Goal: Find contact information: Find contact information

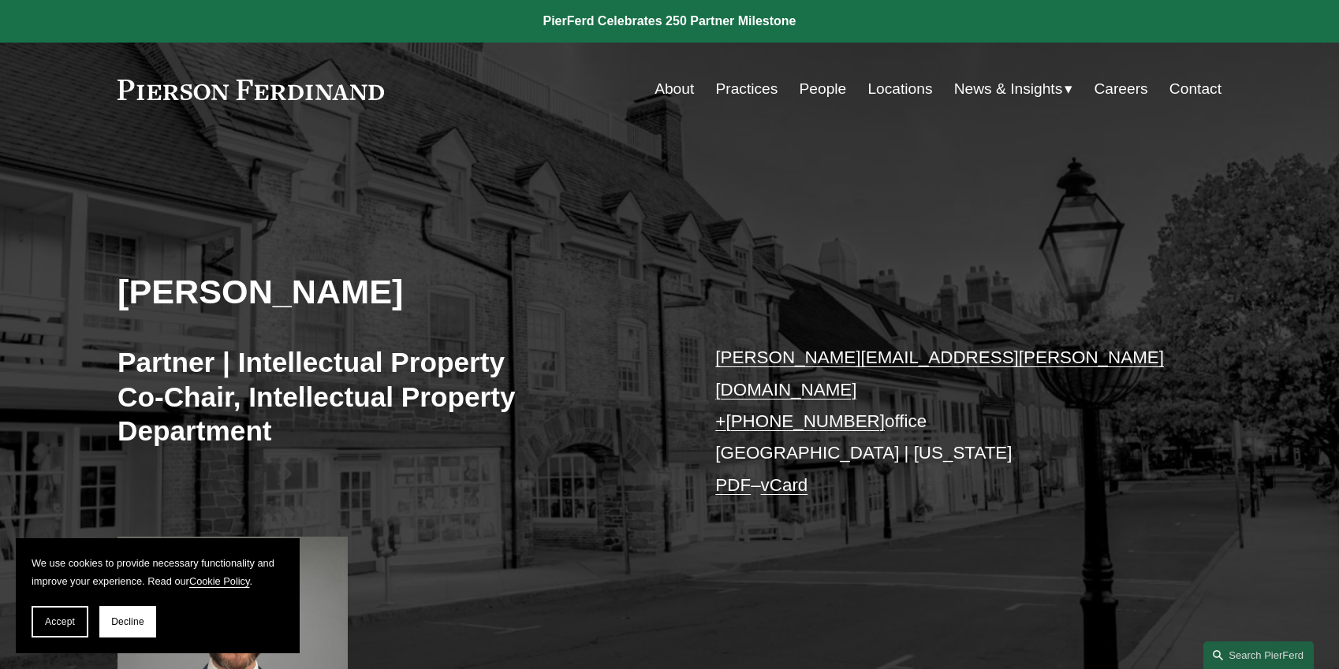
click at [822, 88] on link "People" at bounding box center [822, 89] width 47 height 30
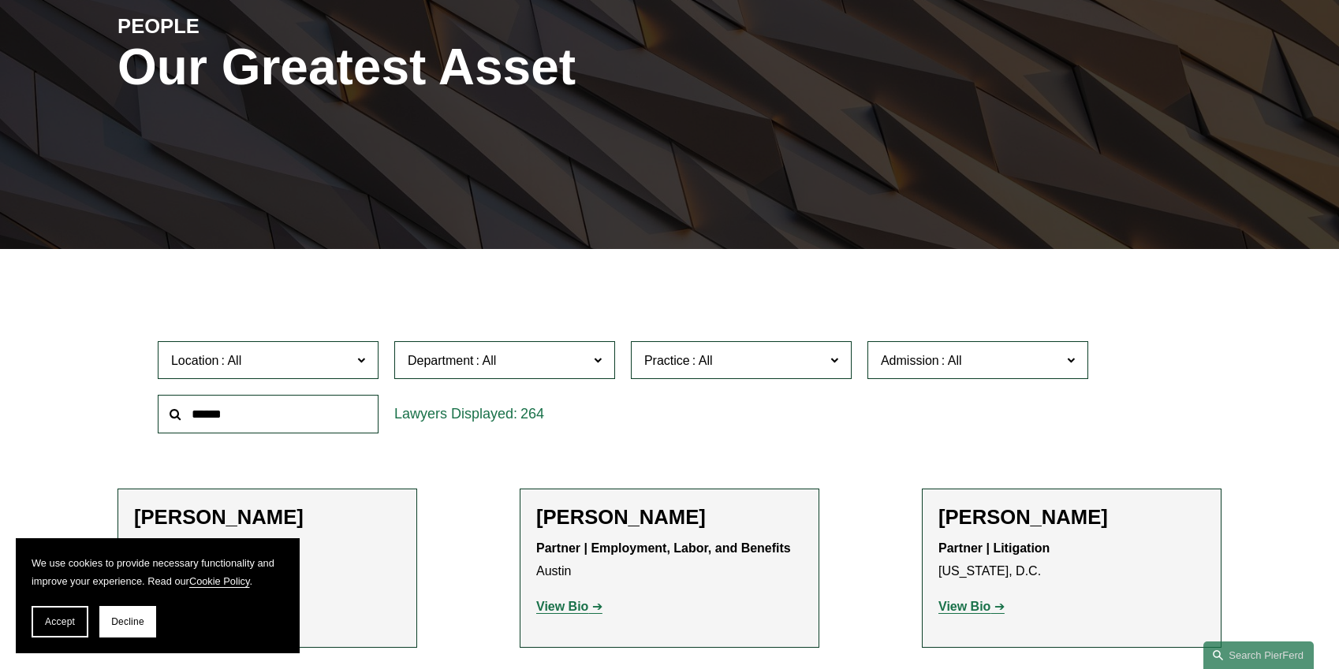
scroll to position [237, 0]
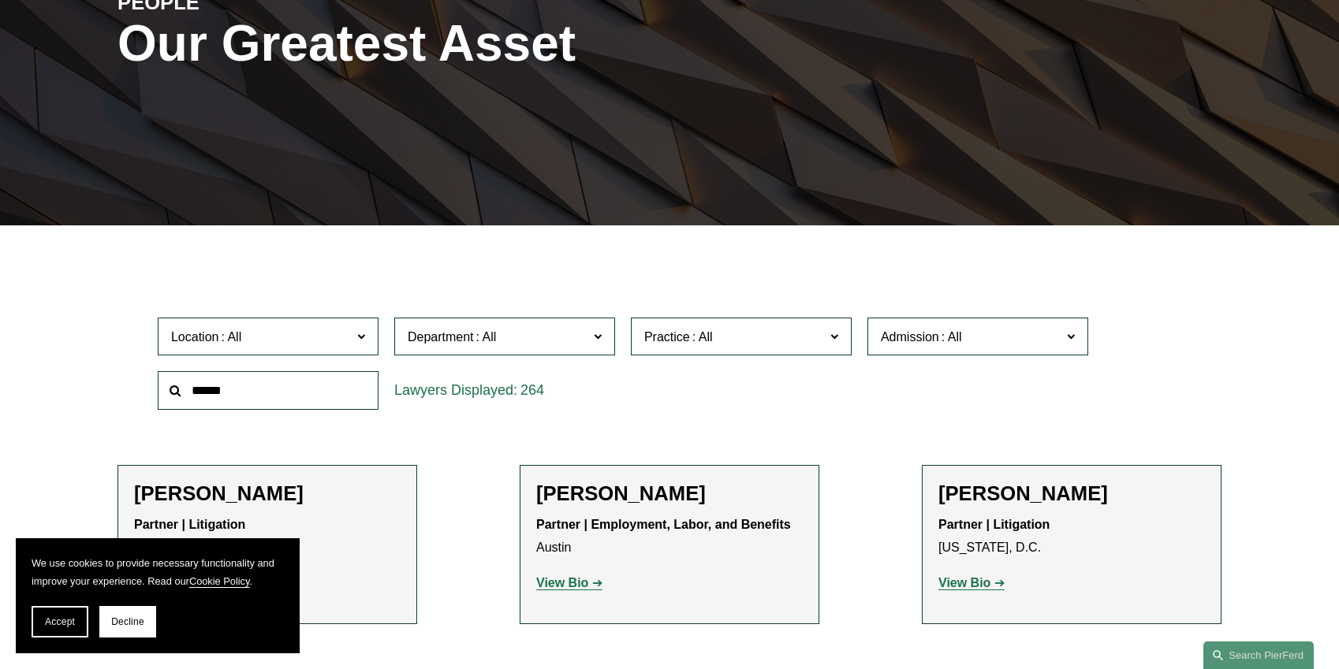
click at [326, 386] on input "text" at bounding box center [268, 390] width 221 height 39
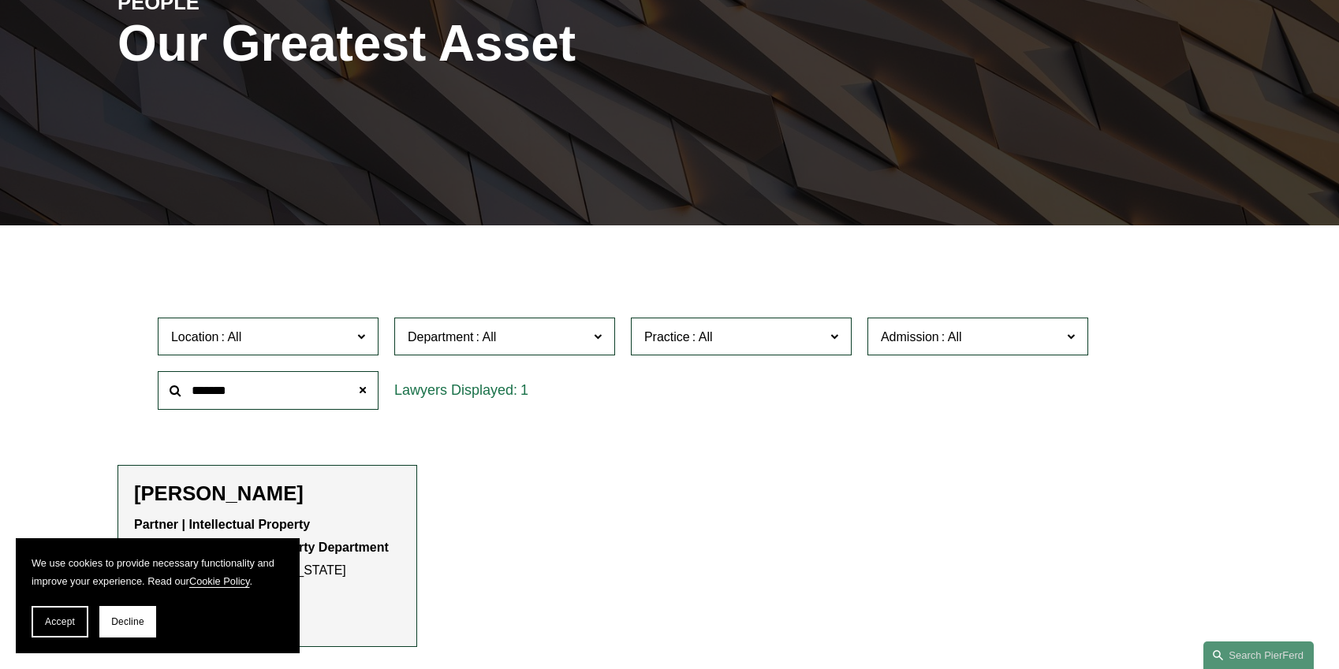
type input "*******"
click at [345, 490] on h2 "[PERSON_NAME]" at bounding box center [267, 494] width 266 height 24
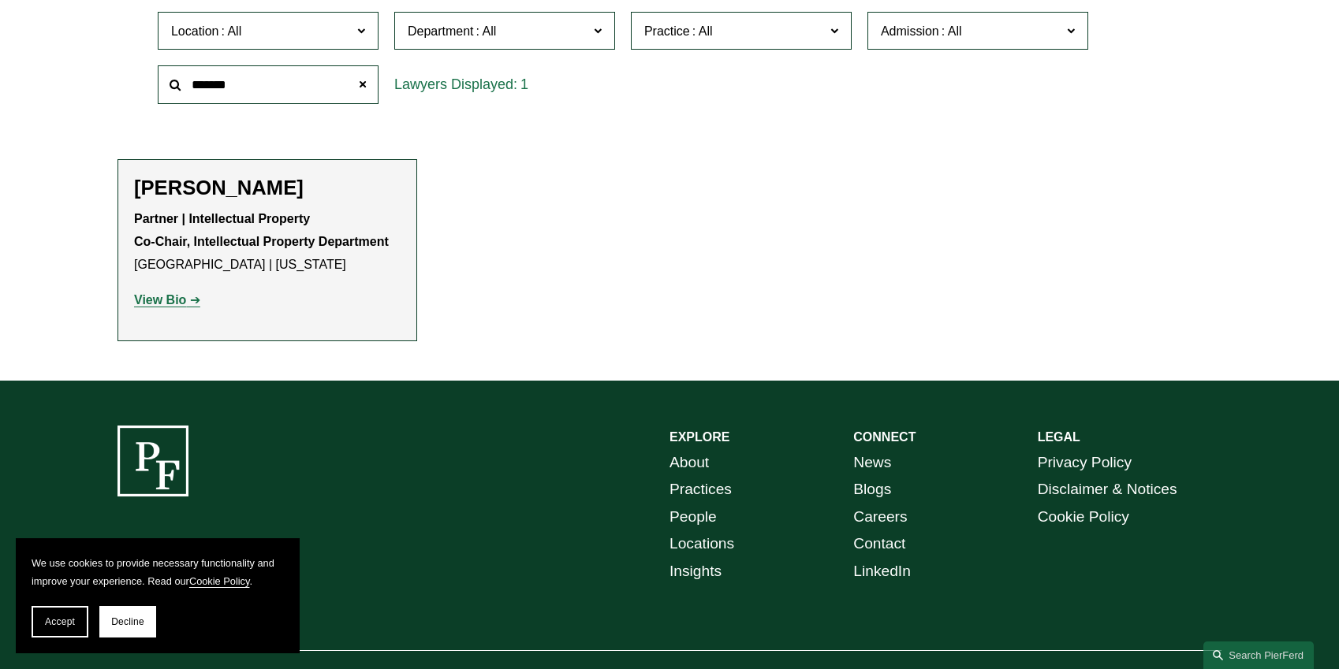
scroll to position [552, 0]
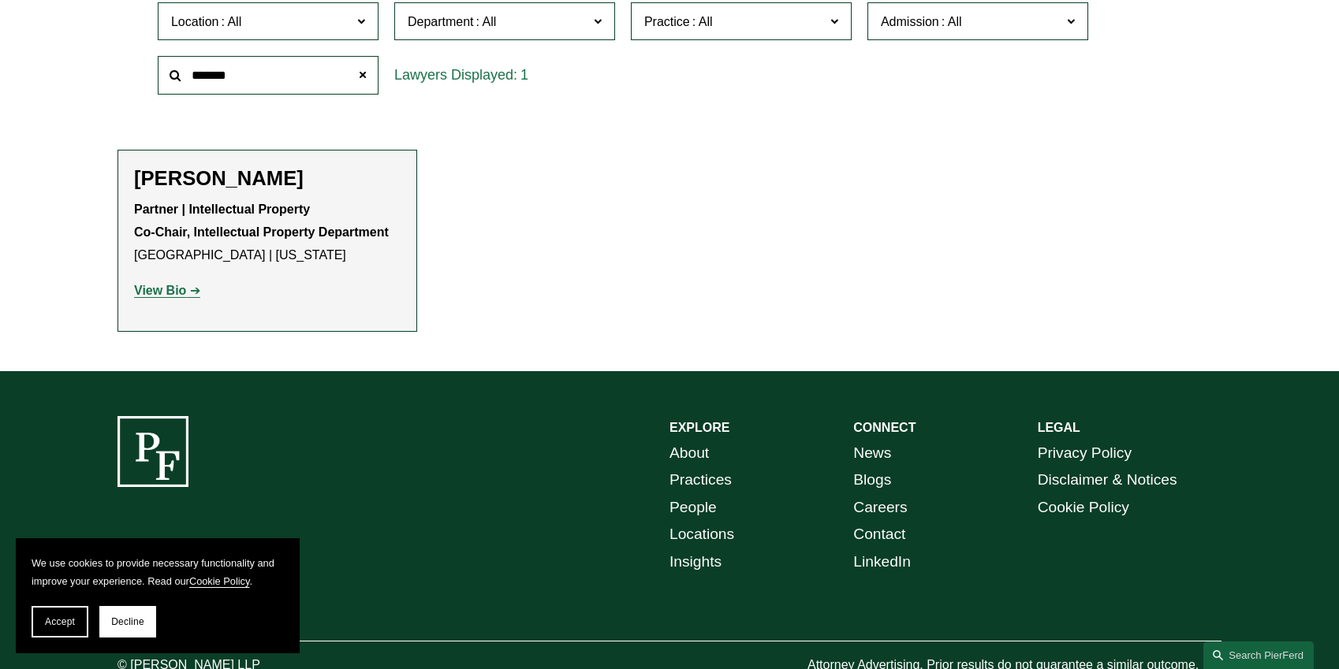
click at [184, 295] on strong "View Bio" at bounding box center [160, 290] width 52 height 13
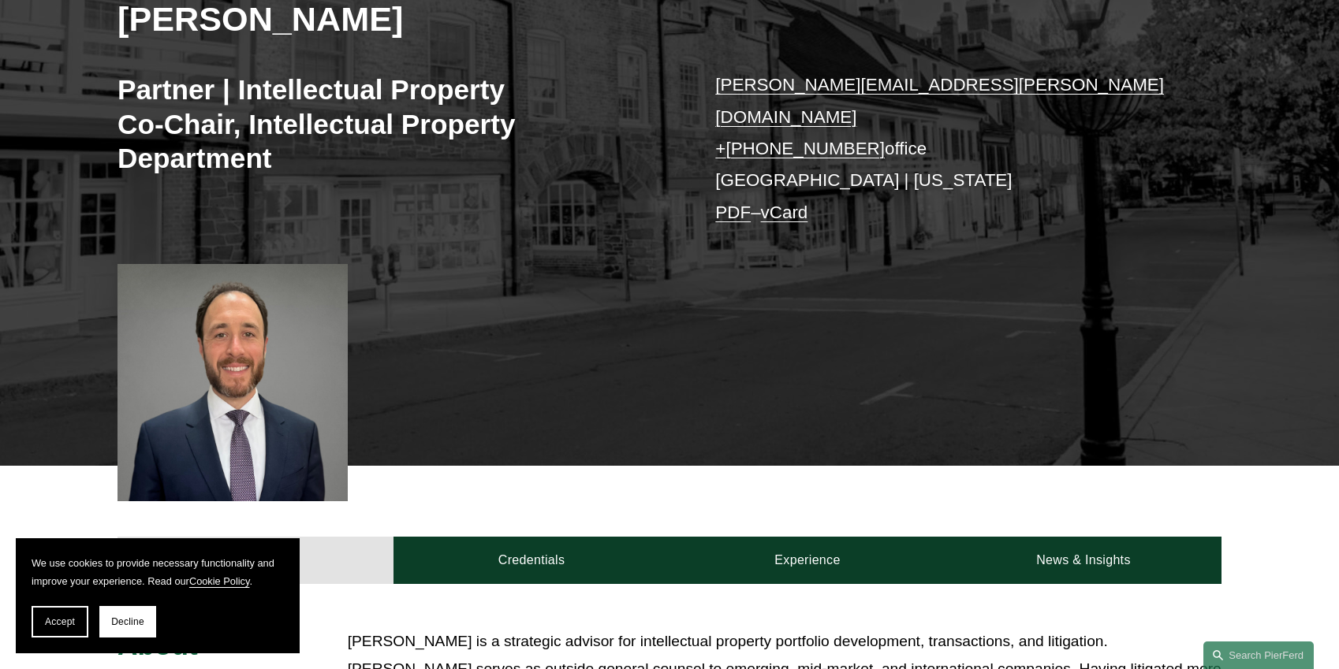
scroll to position [315, 0]
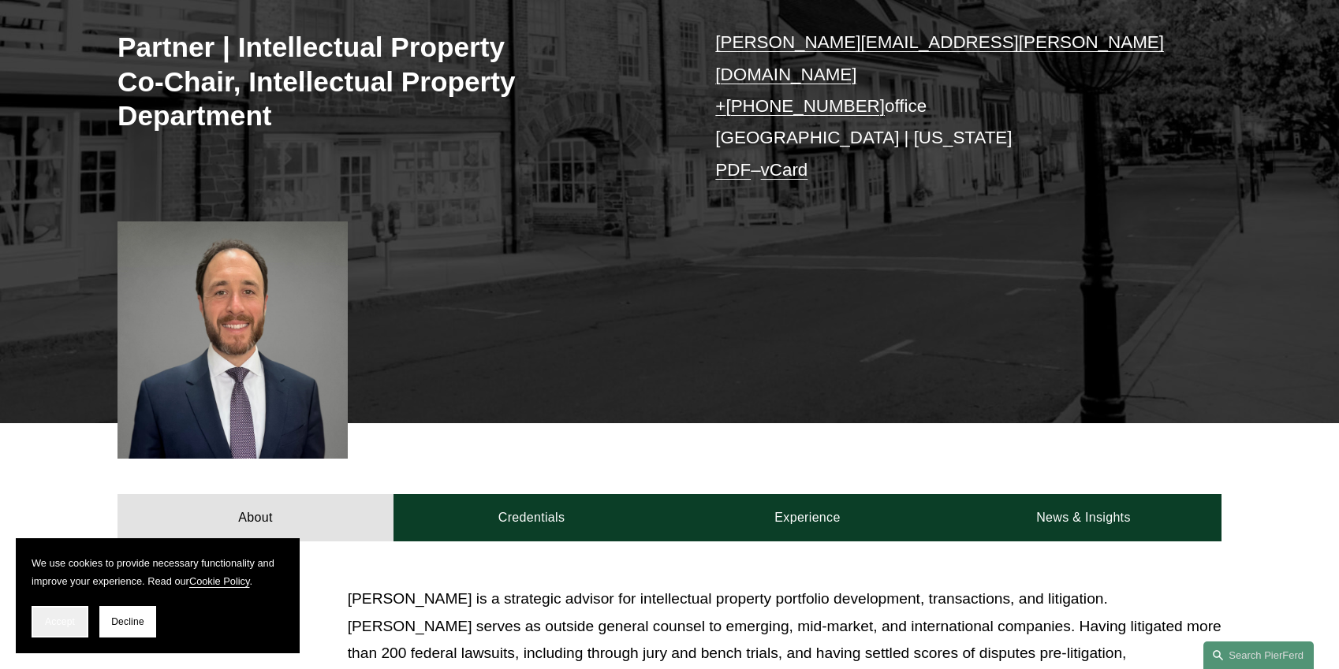
click at [73, 622] on span "Accept" at bounding box center [60, 622] width 30 height 11
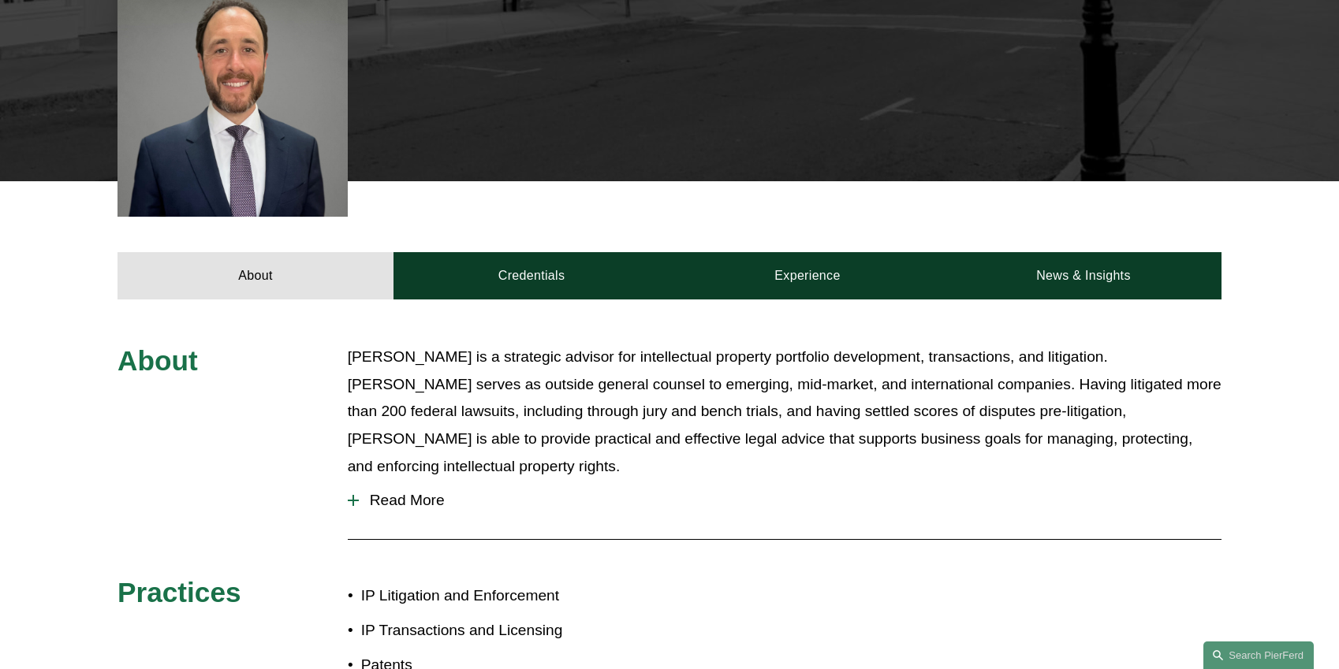
scroll to position [394, 0]
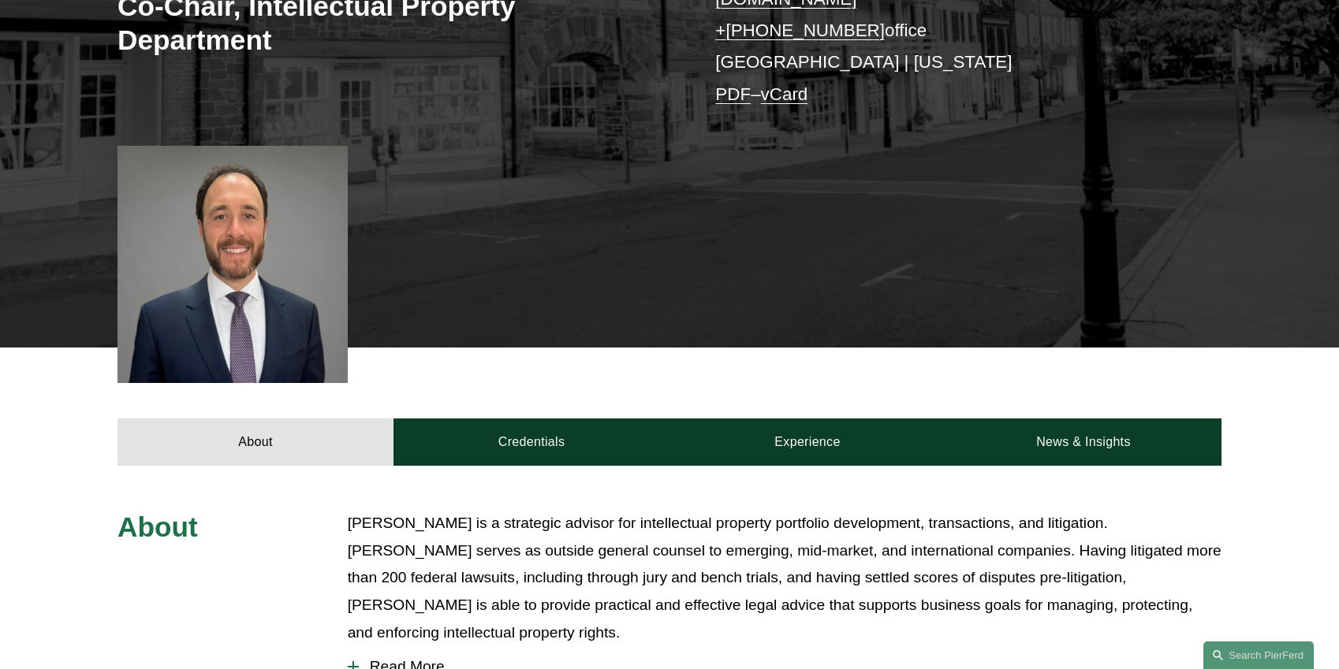
scroll to position [394, 0]
